Goal: Information Seeking & Learning: Learn about a topic

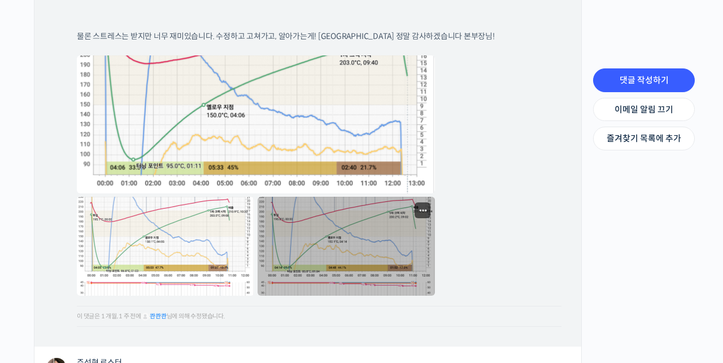
scroll to position [1584, 0]
click at [312, 211] on link at bounding box center [346, 246] width 177 height 98
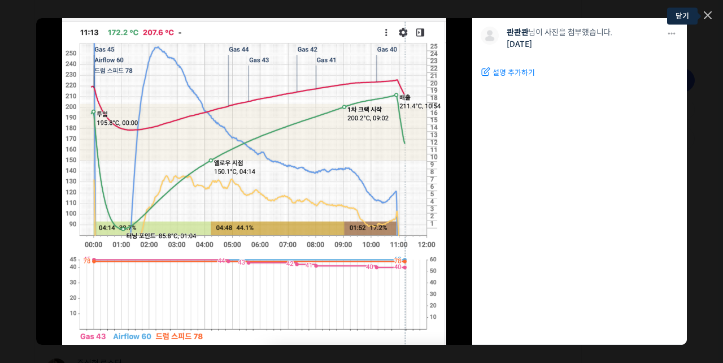
click at [709, 14] on icon at bounding box center [708, 15] width 7 height 7
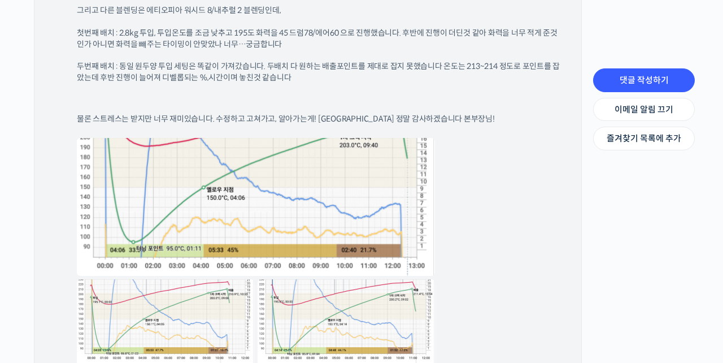
scroll to position [1514, 0]
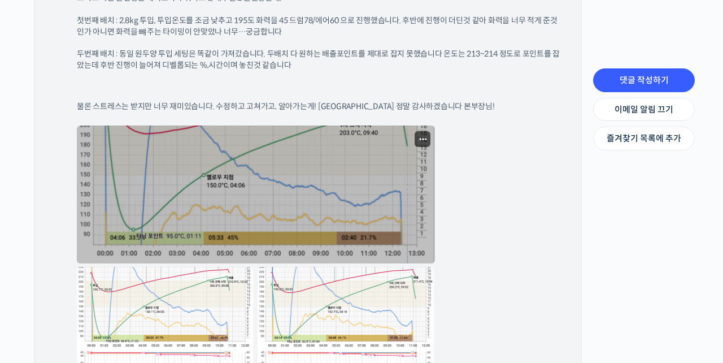
click at [367, 176] on link at bounding box center [256, 194] width 358 height 138
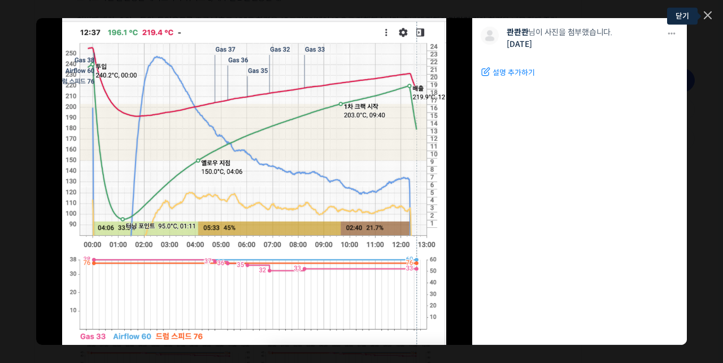
click at [704, 20] on link at bounding box center [708, 16] width 8 height 10
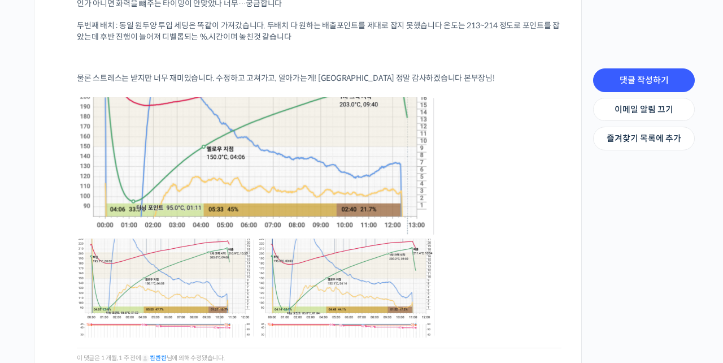
scroll to position [1535, 0]
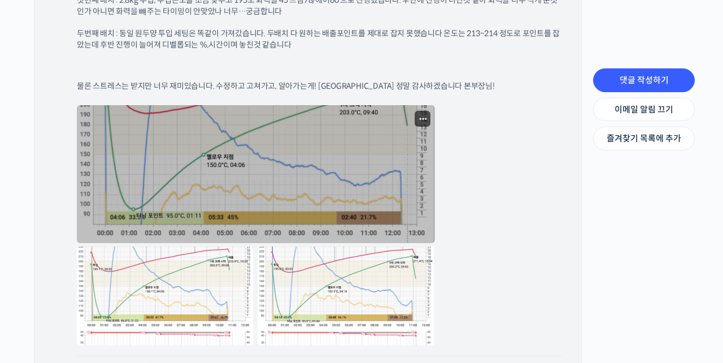
click at [243, 133] on link at bounding box center [256, 174] width 358 height 138
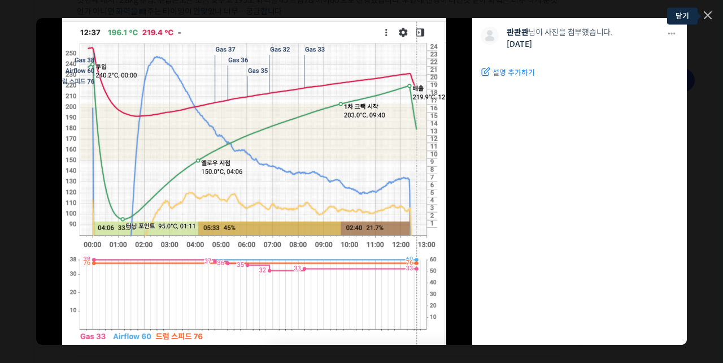
click at [708, 16] on icon at bounding box center [708, 15] width 7 height 7
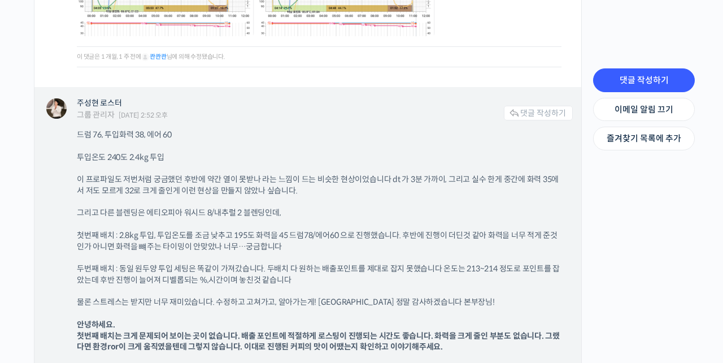
scroll to position [1615, 0]
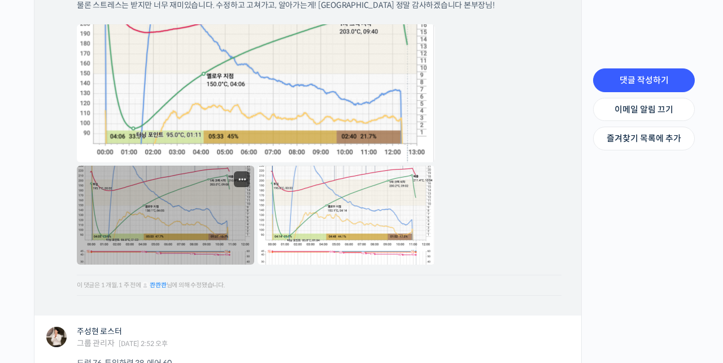
click at [114, 166] on link at bounding box center [165, 215] width 177 height 98
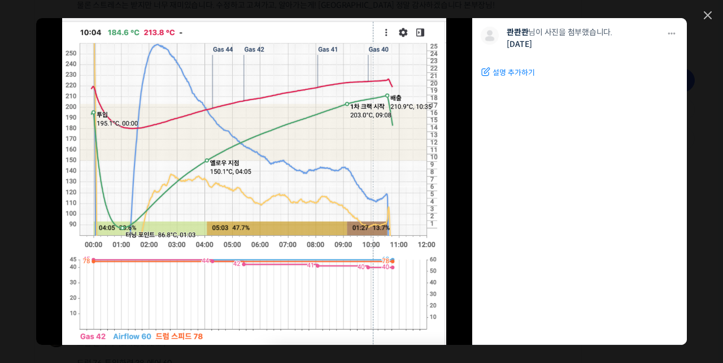
click at [711, 11] on div "모두 공개 모든 회원 나만 보기 [GEOGRAPHIC_DATA] 콴콴콴 님이 사진을 첨부했습니다. [DATE] 설명 추가하기 수정하기 편집 완…" at bounding box center [361, 181] width 723 height 363
click at [701, 21] on div "모두 공개 모든 회원 나만 보기 [GEOGRAPHIC_DATA] 콴콴콴 님이 사진을 첨부했습니다. [DATE] 설명 추가하기 수정하기 편집 완…" at bounding box center [361, 181] width 723 height 363
click at [708, 16] on icon at bounding box center [708, 15] width 7 height 7
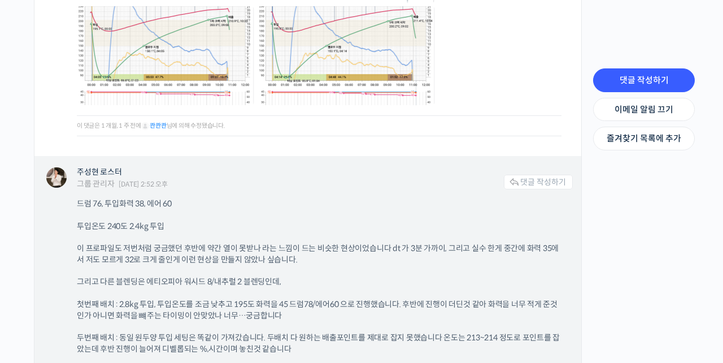
scroll to position [1731, 0]
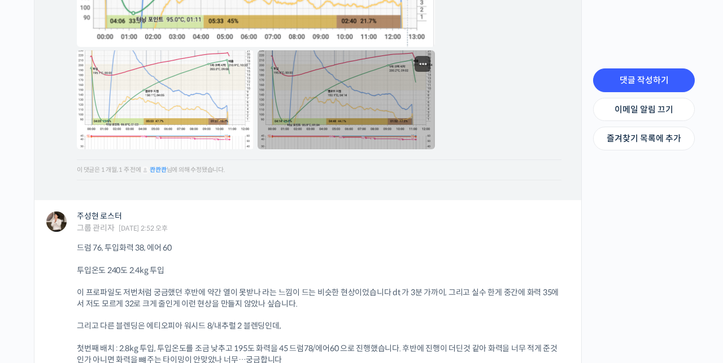
click at [310, 88] on link at bounding box center [346, 99] width 177 height 98
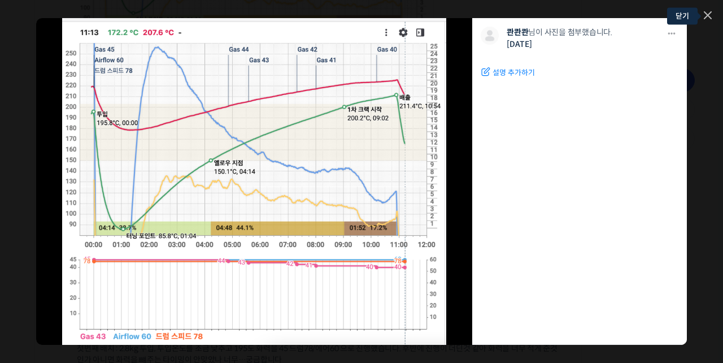
click at [711, 15] on icon at bounding box center [708, 15] width 8 height 8
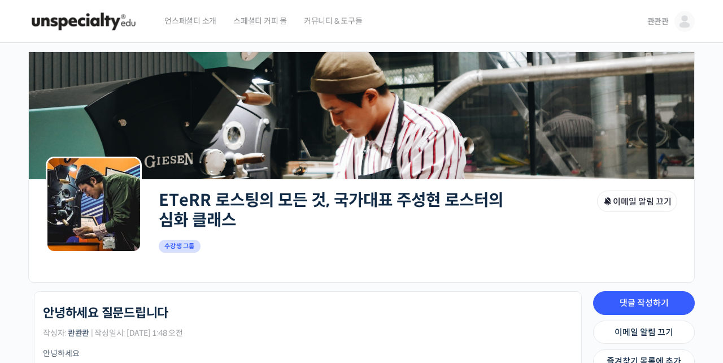
scroll to position [0, 0]
click at [683, 17] on img at bounding box center [685, 21] width 20 height 20
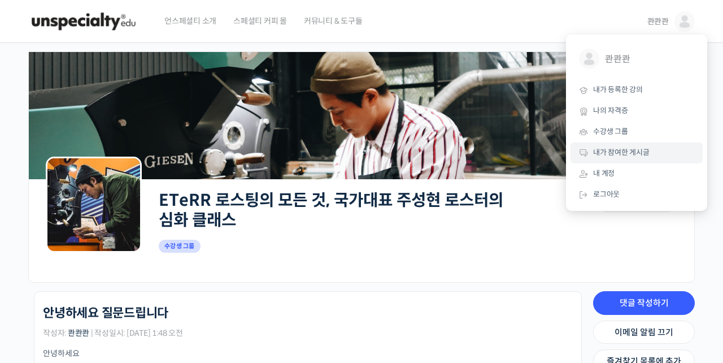
click at [636, 154] on span "내가 참여한 게시글" at bounding box center [621, 152] width 56 height 10
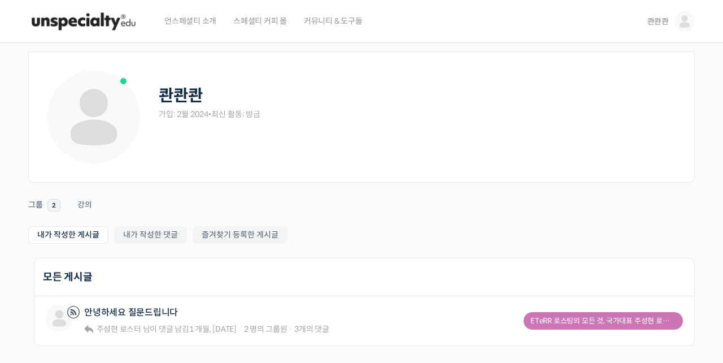
click at [679, 15] on img at bounding box center [685, 21] width 20 height 20
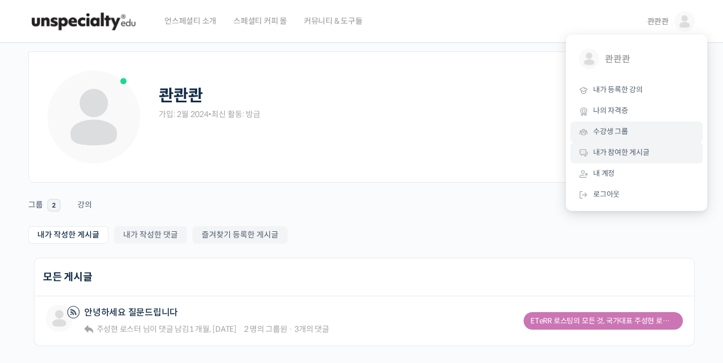
click at [626, 128] on span "수강생 그룹" at bounding box center [610, 132] width 35 height 10
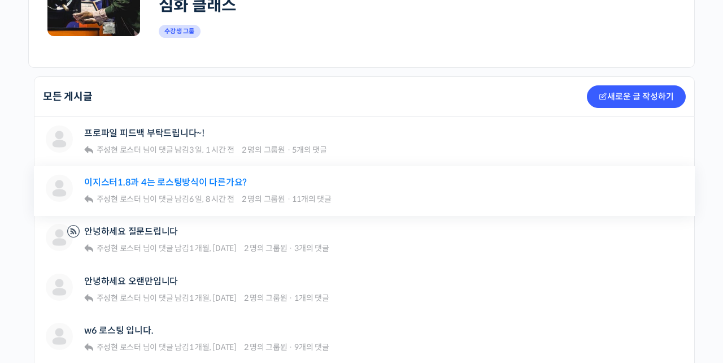
click at [208, 184] on link "이지스터1.8과 4는 로스팅방식이 다른가요?" at bounding box center [165, 182] width 163 height 11
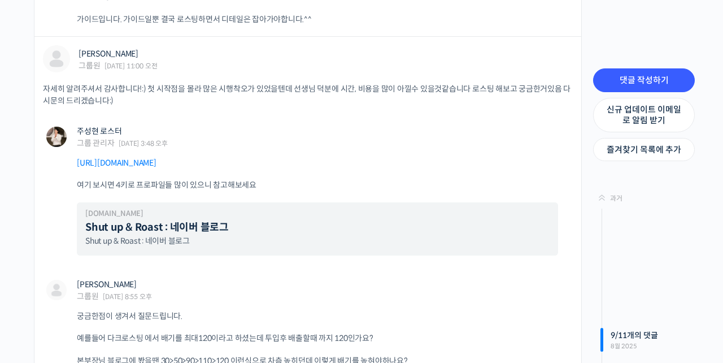
scroll to position [6410, 0]
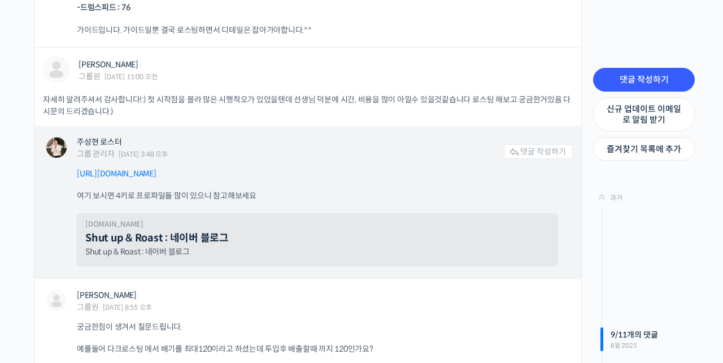
click at [188, 232] on link "Shut up & Roast : 네이버 블로그" at bounding box center [157, 238] width 144 height 12
